Goal: Task Accomplishment & Management: Complete application form

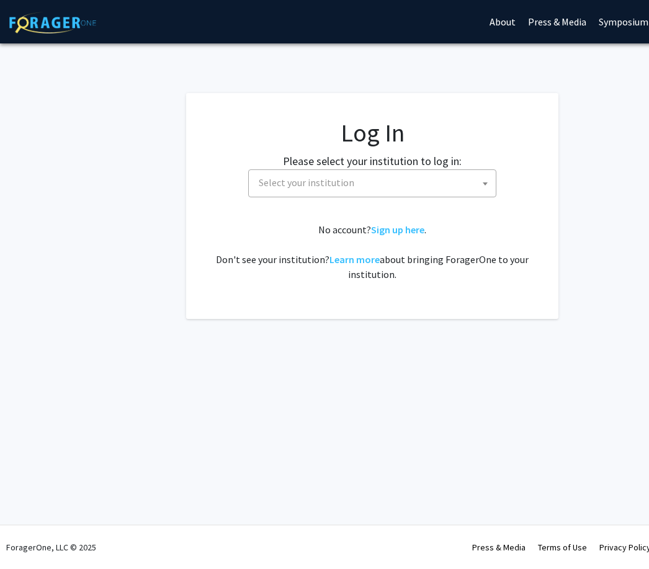
click at [333, 192] on span "Select your institution" at bounding box center [375, 182] width 242 height 25
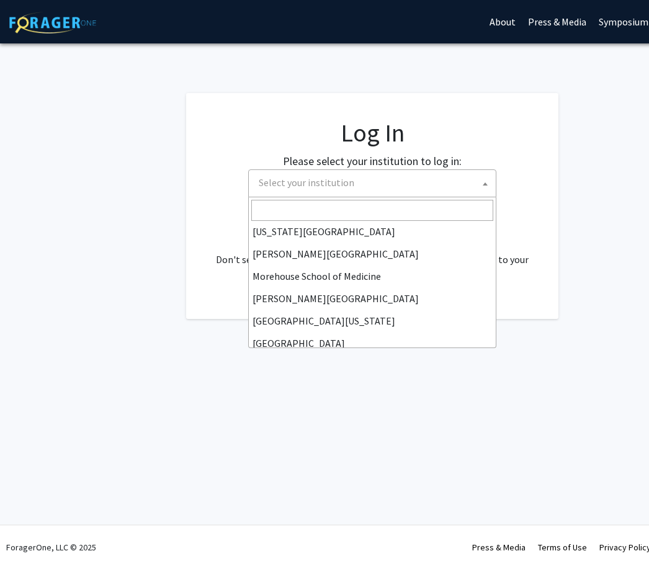
scroll to position [261, 0]
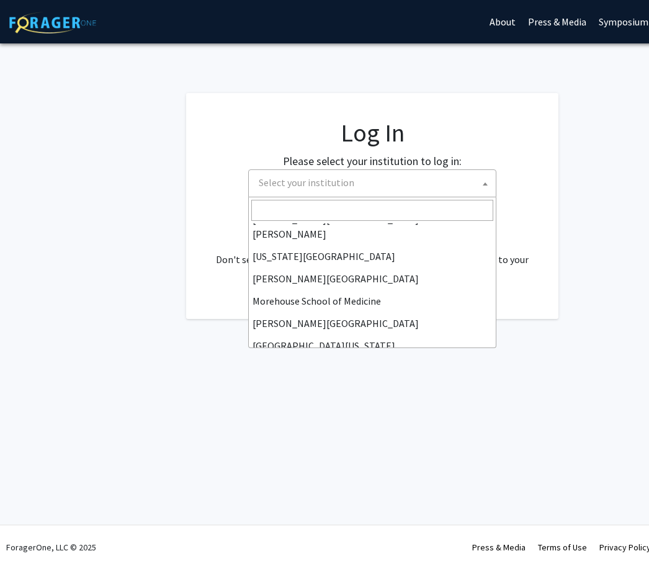
select select "28"
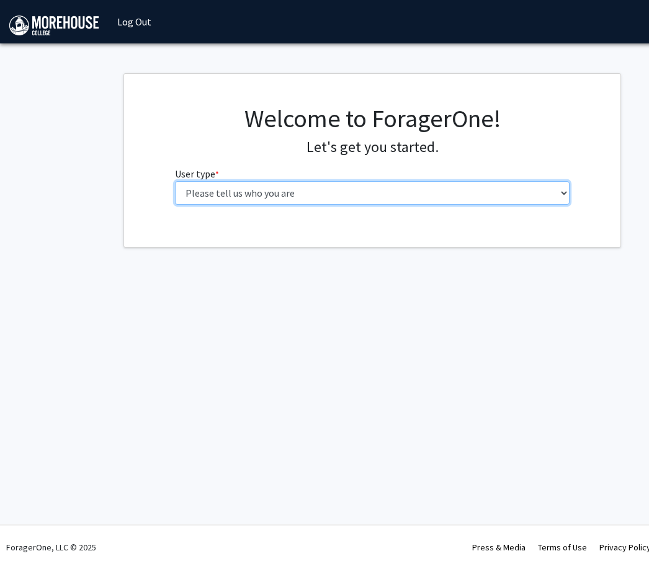
click at [303, 198] on select "Please tell us who you are Undergraduate Student Master's Student Doctoral Cand…" at bounding box center [372, 193] width 395 height 24
select select "1: undergrad"
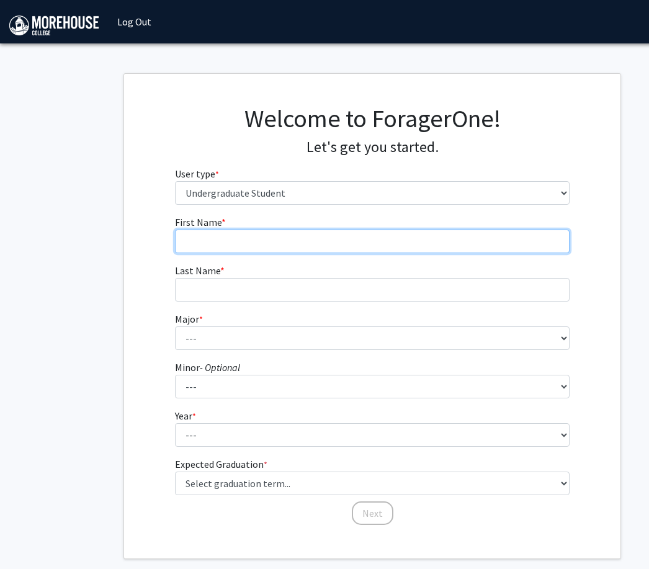
click at [284, 235] on input "First Name * required" at bounding box center [372, 242] width 395 height 24
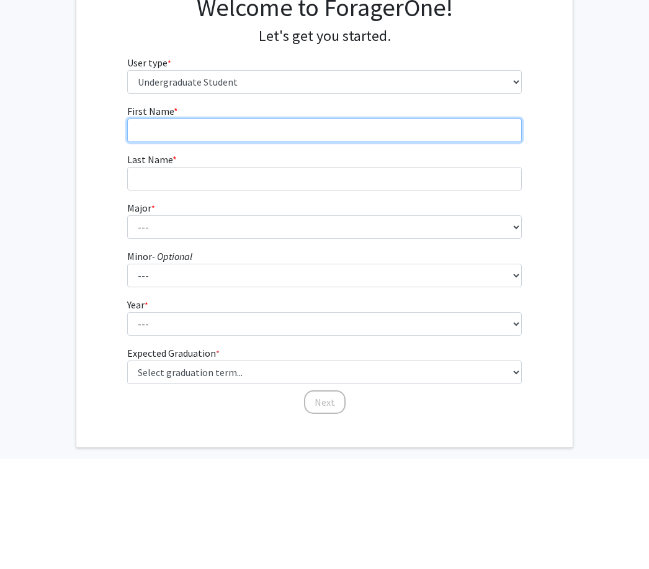
type input "[PERSON_NAME]"
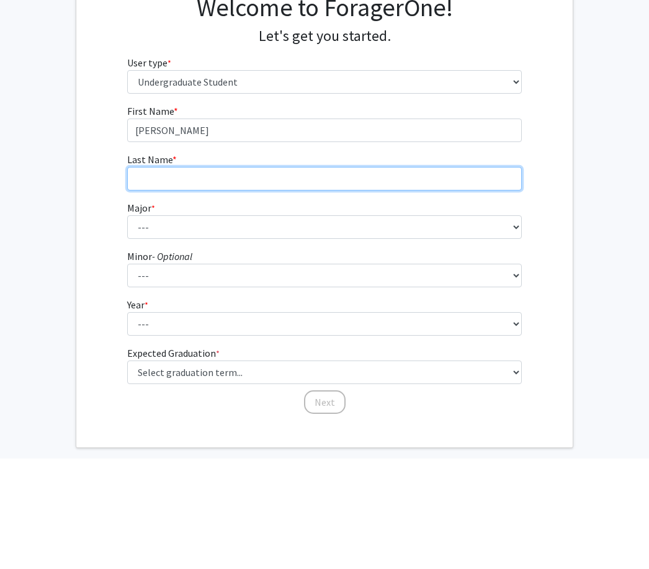
type input "[PERSON_NAME]"
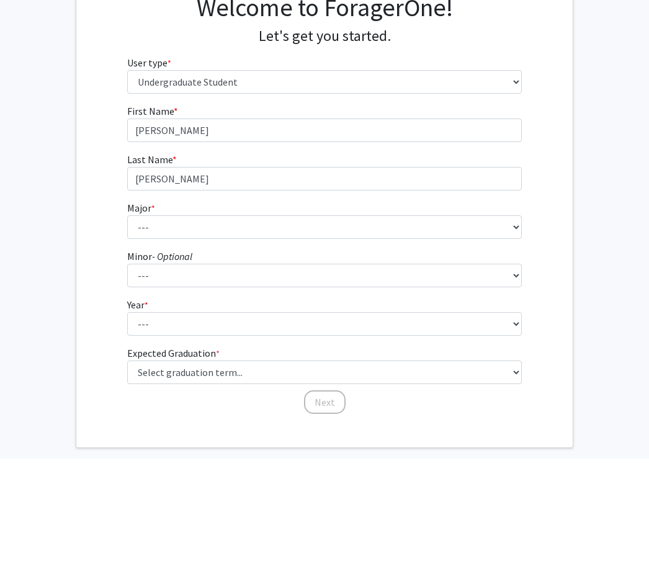
scroll to position [61, 48]
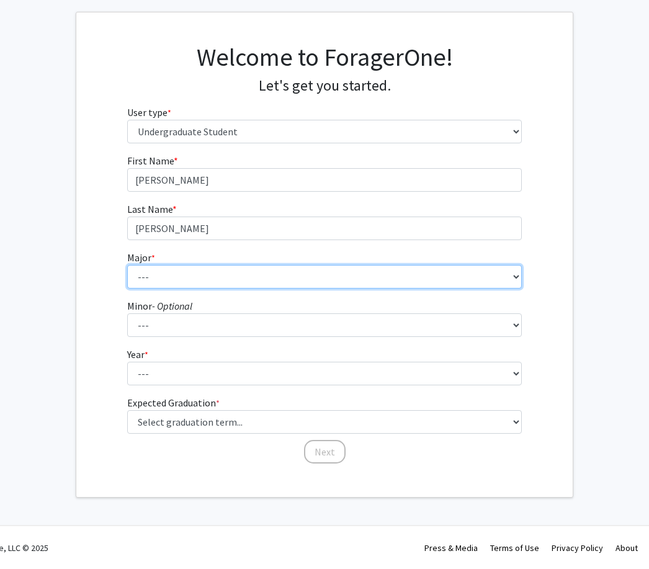
click at [271, 277] on select "--- Africana Studies Applied Physics Art History Art Studies Biology Business A…" at bounding box center [324, 277] width 395 height 24
select select "5: 2095"
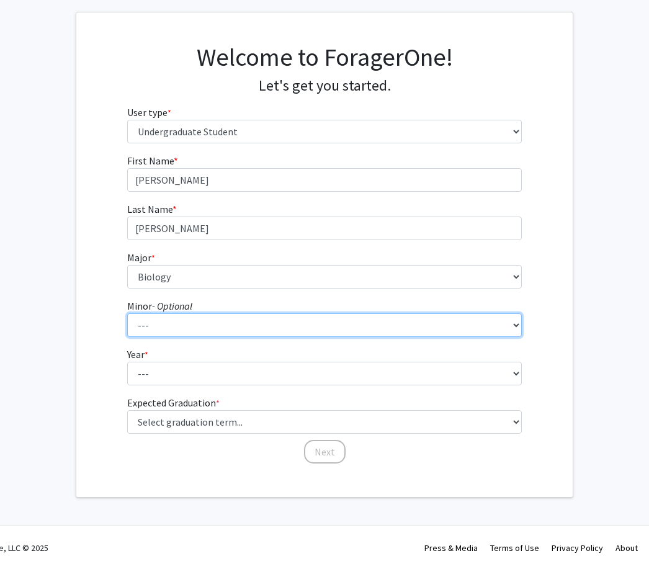
click at [225, 331] on select "--- Accounting Africana Studies Art Art History Biology Business Administration…" at bounding box center [324, 325] width 395 height 24
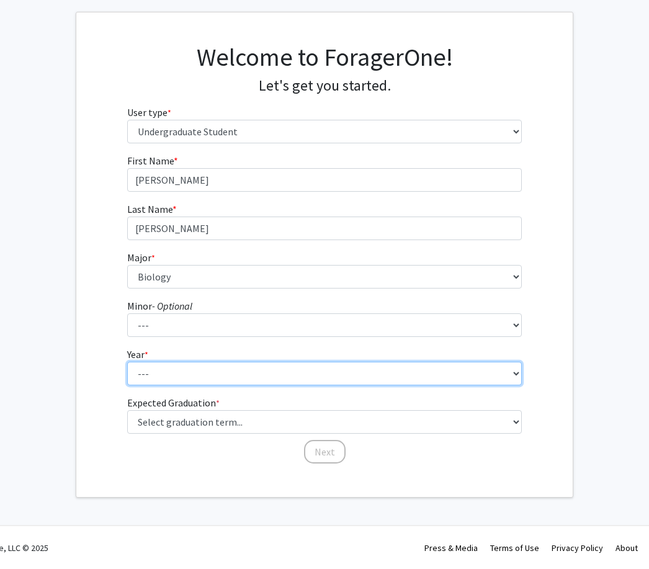
click at [161, 382] on select "--- First-year Sophomore Junior Senior Postbaccalaureate Certificate" at bounding box center [324, 374] width 395 height 24
click at [169, 384] on select "--- First-year Sophomore Junior Senior Postbaccalaureate Certificate" at bounding box center [324, 374] width 395 height 24
select select "2: sophomore"
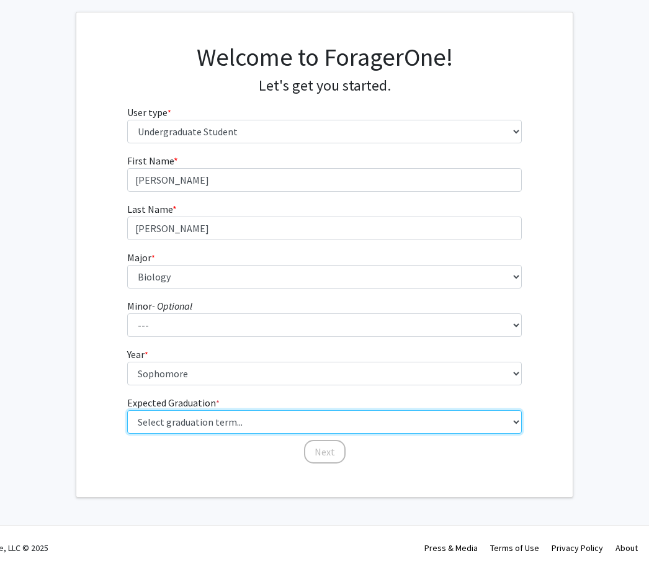
click at [163, 431] on select "Select graduation term... Spring 2025 Summer 2025 Fall 2025 Winter 2025 Spring …" at bounding box center [324, 422] width 395 height 24
select select "13: spring_2028"
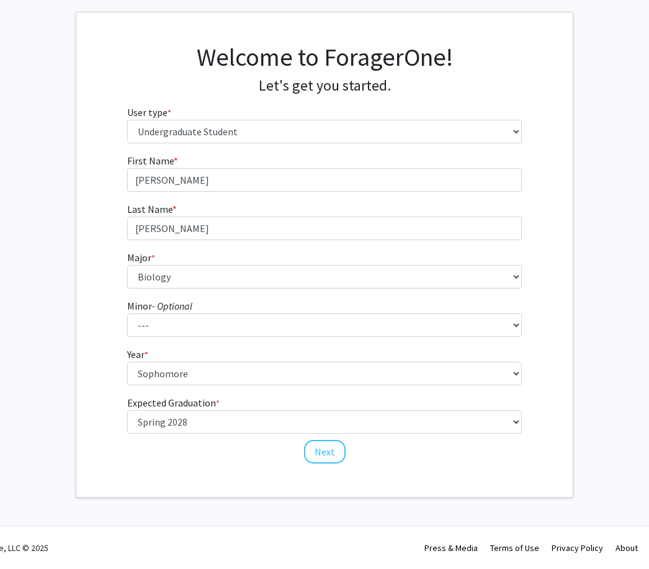
click at [333, 448] on button "Next" at bounding box center [325, 452] width 42 height 24
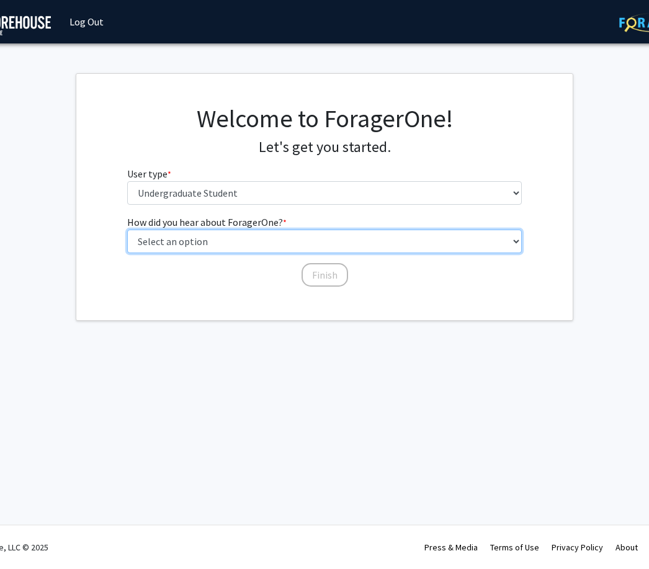
click at [210, 249] on select "Select an option Peer/student recommendation Faculty/staff recommendation Unive…" at bounding box center [324, 242] width 395 height 24
select select "2: faculty_recommendation"
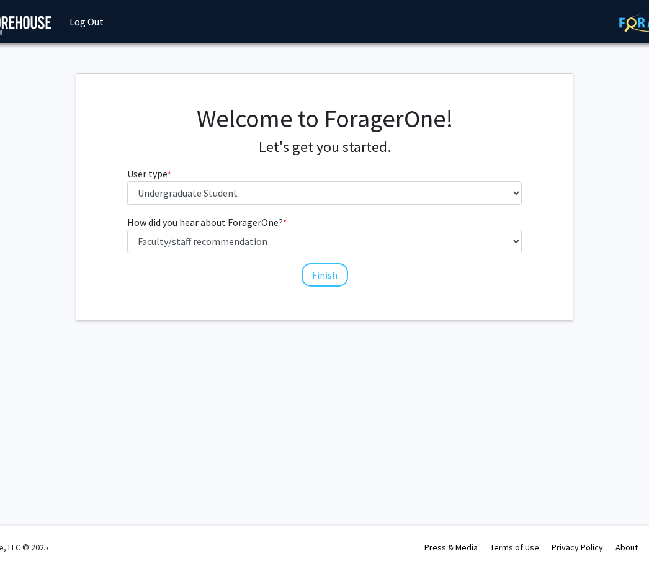
click at [302, 285] on div "How did you hear about ForagerOne? * required Select an option Peer/student rec…" at bounding box center [325, 251] width 414 height 73
click at [308, 276] on button "Finish" at bounding box center [325, 275] width 47 height 24
